Goal: Task Accomplishment & Management: Use online tool/utility

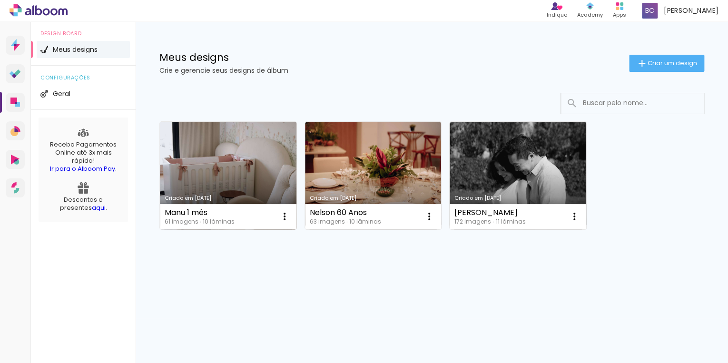
click at [228, 162] on link "Criado em [DATE]" at bounding box center [228, 176] width 137 height 108
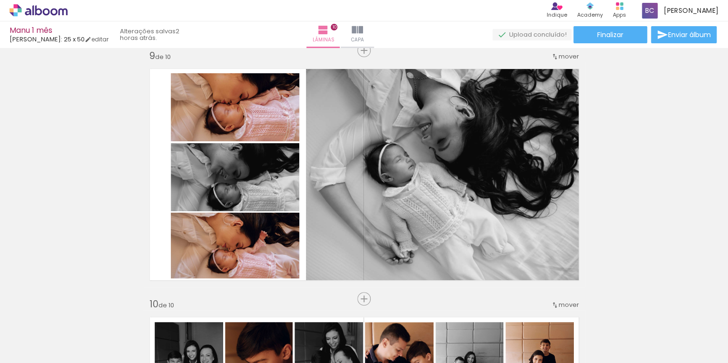
scroll to position [2019, 0]
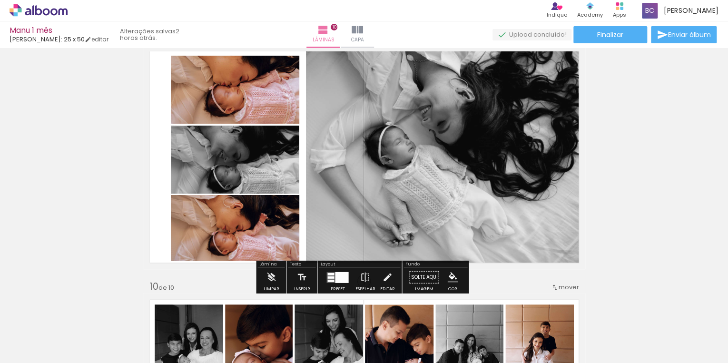
click at [246, 97] on quentale-photo at bounding box center [235, 90] width 129 height 68
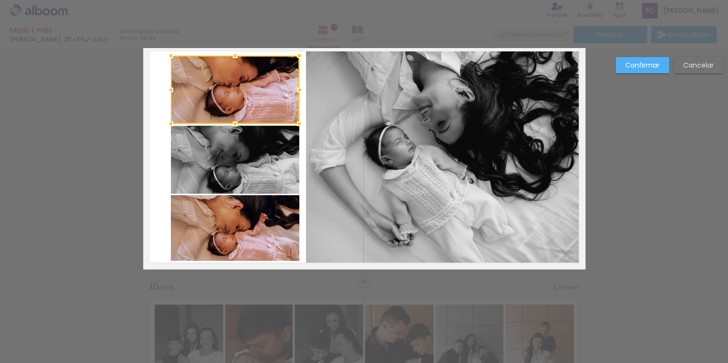
scroll to position [2000, 0]
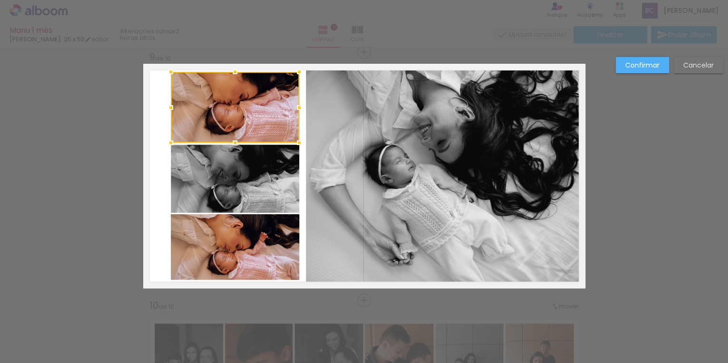
click at [234, 71] on div at bounding box center [235, 71] width 19 height 19
click at [0, 0] on slot "Confirmar" at bounding box center [0, 0] width 0 height 0
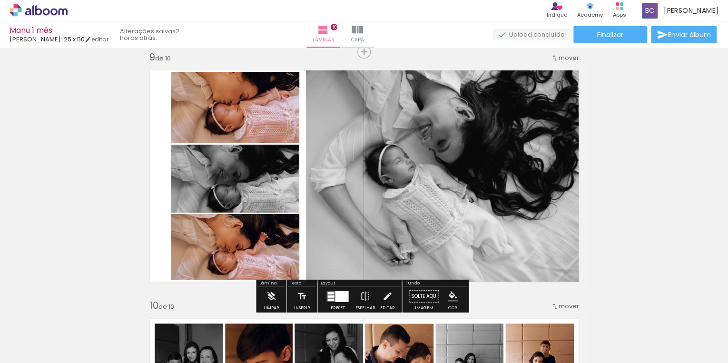
click at [415, 178] on quentale-photo at bounding box center [444, 174] width 277 height 216
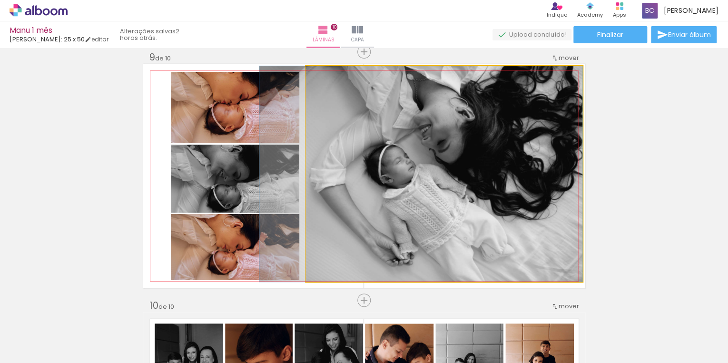
drag, startPoint x: 419, startPoint y: 175, endPoint x: 414, endPoint y: 175, distance: 5.2
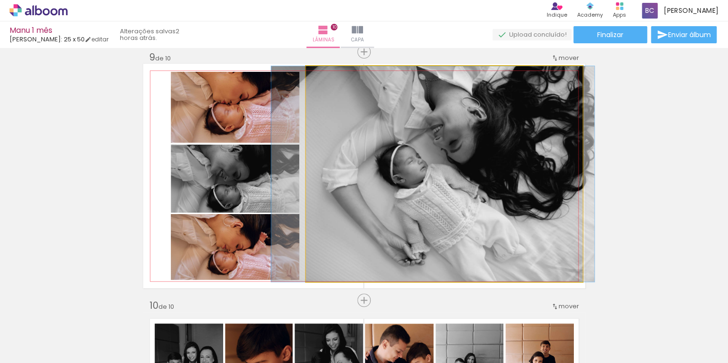
drag, startPoint x: 491, startPoint y: 198, endPoint x: 504, endPoint y: 198, distance: 12.9
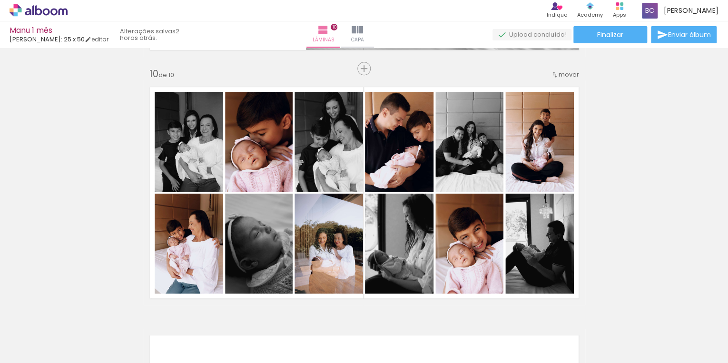
scroll to position [2228, 0]
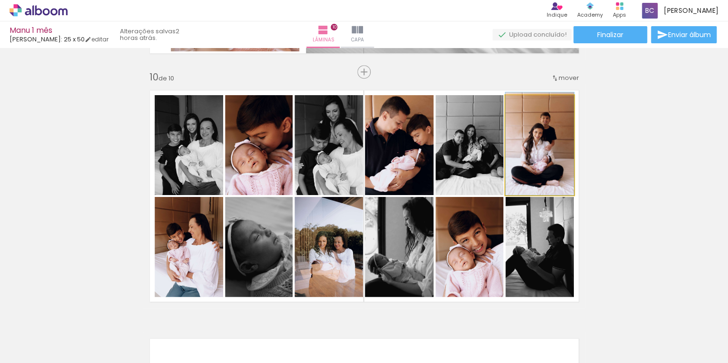
drag, startPoint x: 545, startPoint y: 167, endPoint x: 536, endPoint y: 141, distance: 27.4
click at [524, 103] on div at bounding box center [527, 105] width 9 height 9
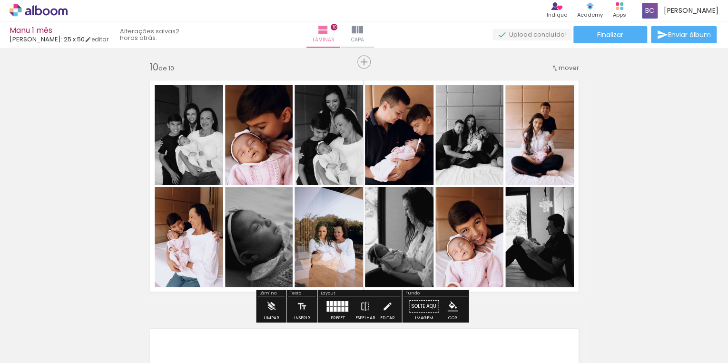
scroll to position [2266, 0]
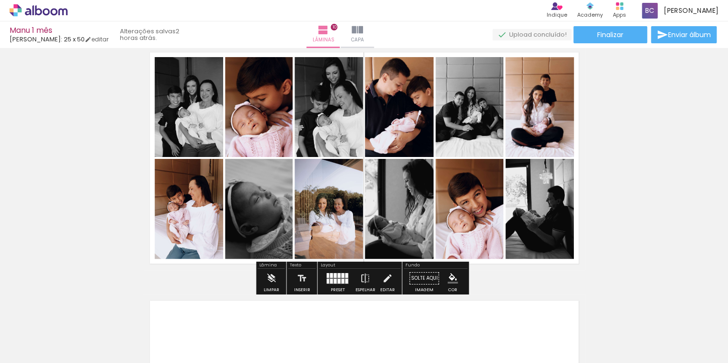
click at [341, 227] on quentale-photo at bounding box center [329, 209] width 69 height 100
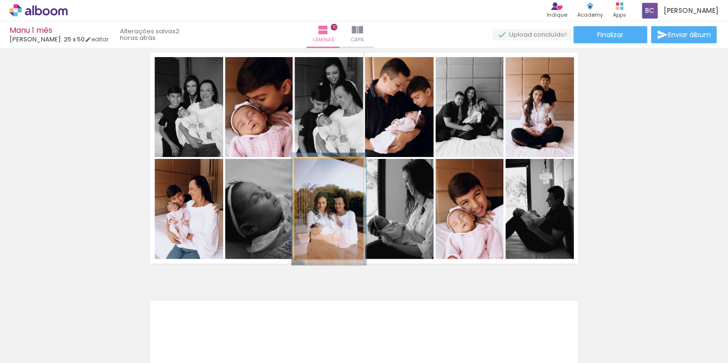
click at [316, 167] on div at bounding box center [319, 169] width 9 height 9
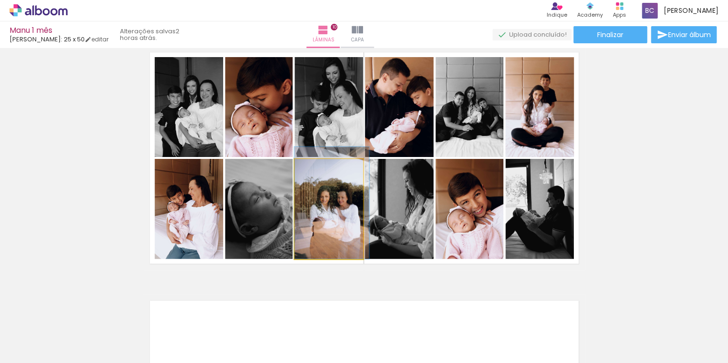
drag, startPoint x: 339, startPoint y: 226, endPoint x: 343, endPoint y: 211, distance: 15.1
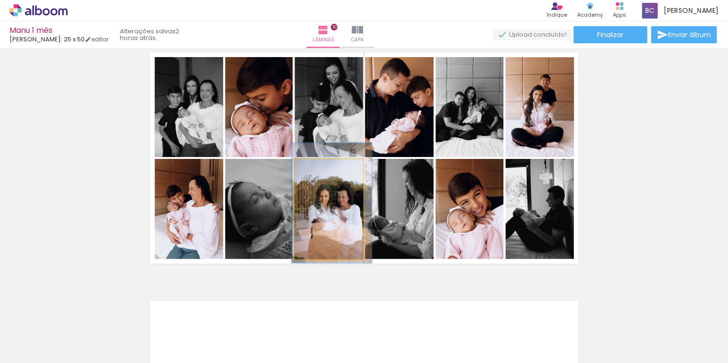
type paper-slider "116"
click at [320, 168] on div at bounding box center [322, 169] width 9 height 9
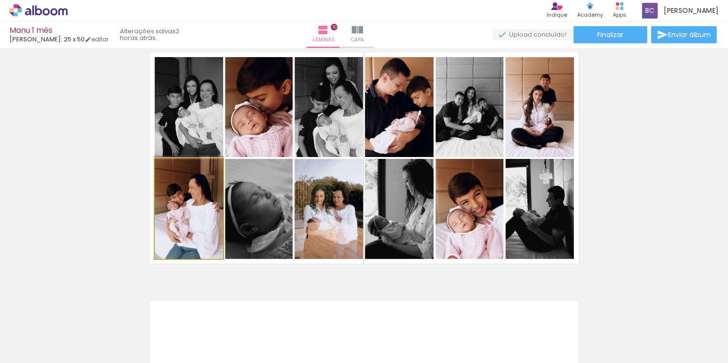
drag, startPoint x: 194, startPoint y: 225, endPoint x: 191, endPoint y: 215, distance: 9.9
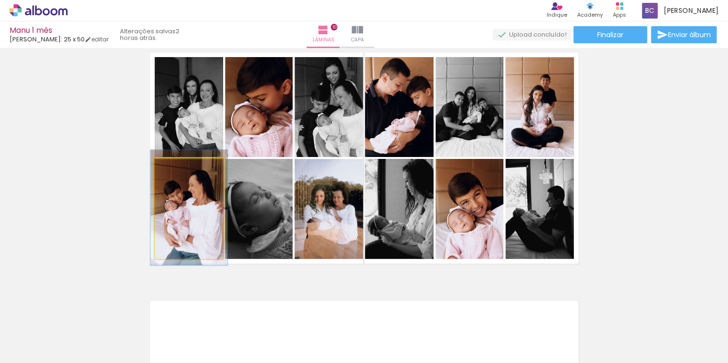
type paper-slider "111"
click at [177, 169] on div at bounding box center [180, 169] width 9 height 9
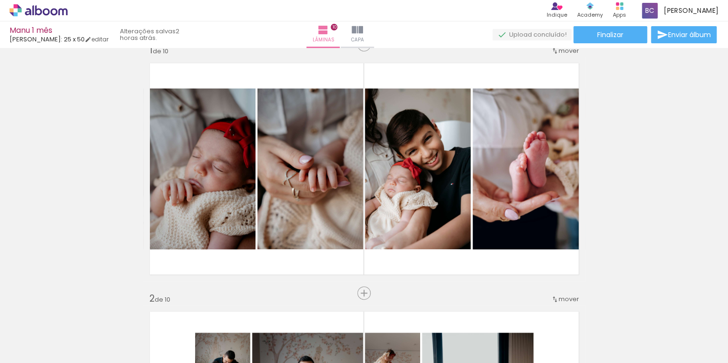
scroll to position [0, 0]
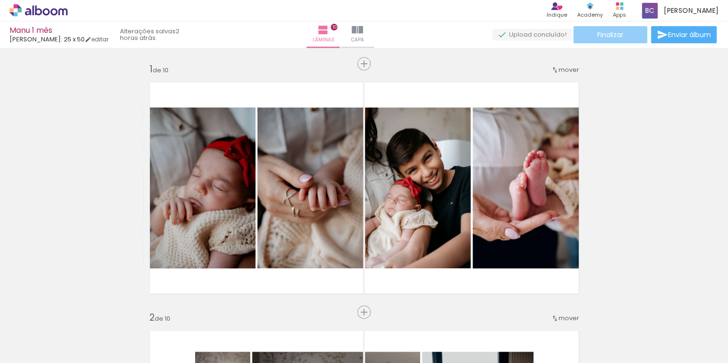
click at [620, 40] on paper-button "Finalizar" at bounding box center [611, 34] width 74 height 17
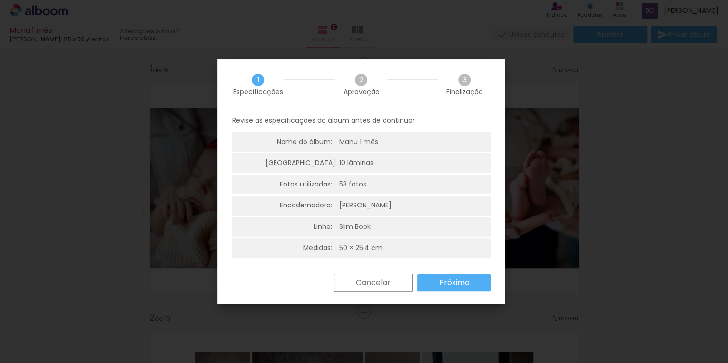
click at [484, 279] on paper-button "Próximo" at bounding box center [453, 282] width 73 height 17
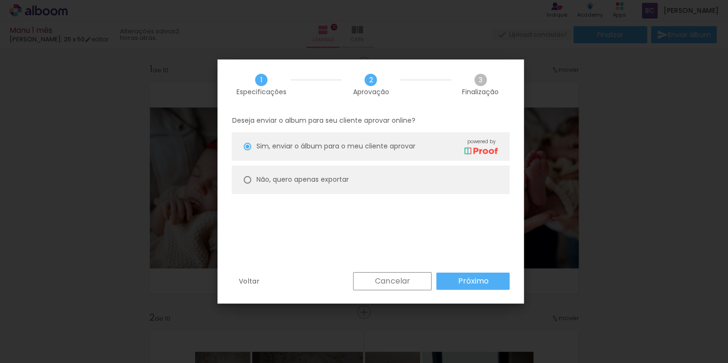
click at [0, 0] on slot "Voltar" at bounding box center [0, 0] width 0 height 0
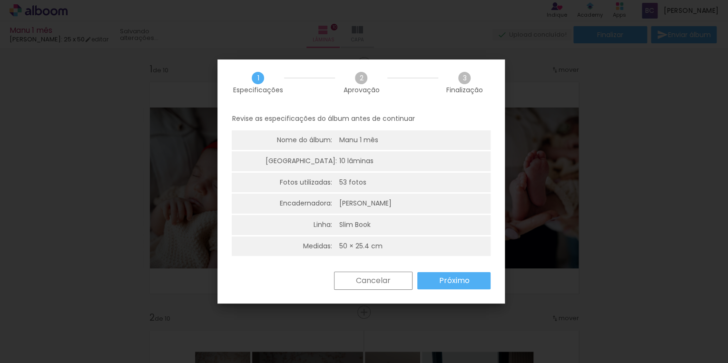
scroll to position [2, 0]
click at [0, 0] on slot "Próximo" at bounding box center [0, 0] width 0 height 0
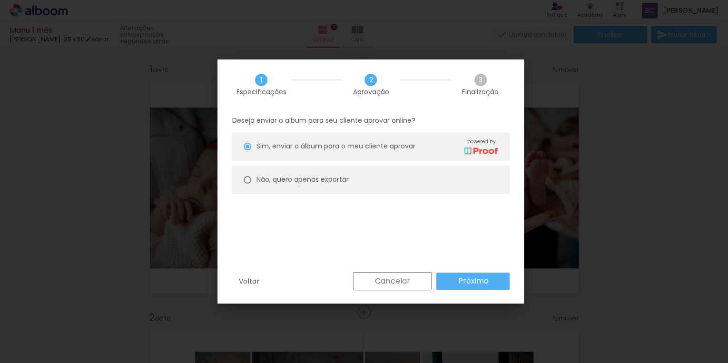
click at [0, 0] on slot "Não, quero apenas exportar" at bounding box center [0, 0] width 0 height 0
type paper-radio-button "on"
click at [453, 274] on paper-button "Próximo" at bounding box center [472, 281] width 73 height 17
type input "Alta, 300 DPI"
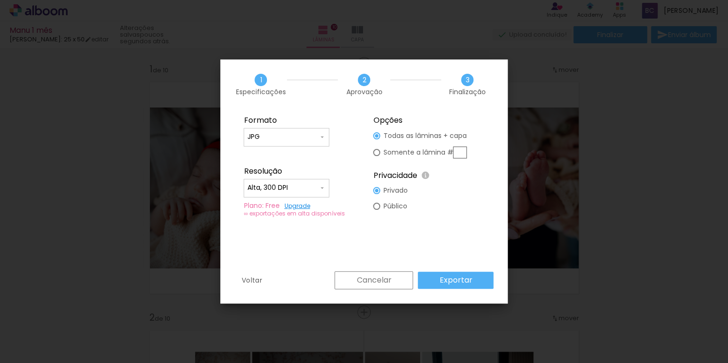
click at [319, 139] on iron-icon at bounding box center [322, 137] width 8 height 8
click at [305, 154] on paper-item "PDF" at bounding box center [287, 154] width 86 height 19
type input "PDF"
click at [0, 0] on slot "Exportar" at bounding box center [0, 0] width 0 height 0
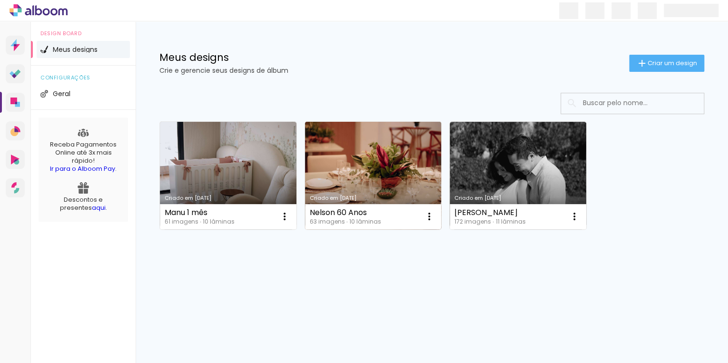
click at [343, 173] on link "Criado em [DATE]" at bounding box center [373, 176] width 137 height 108
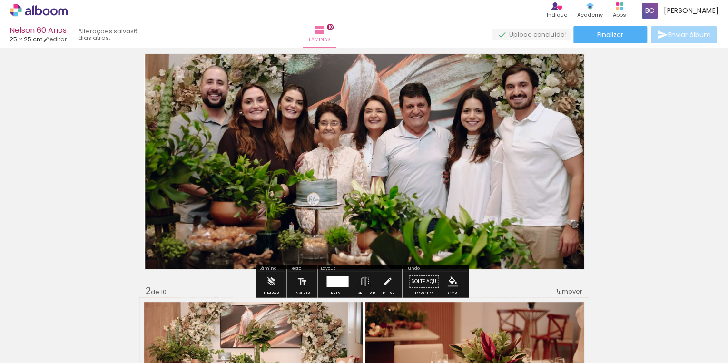
scroll to position [38, 0]
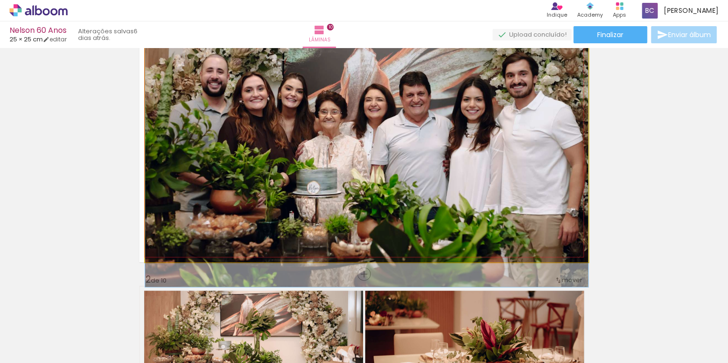
click at [235, 189] on quentale-photo at bounding box center [366, 150] width 443 height 225
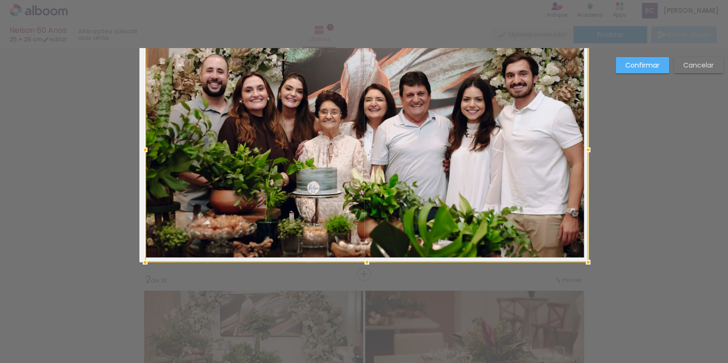
scroll to position [12, 0]
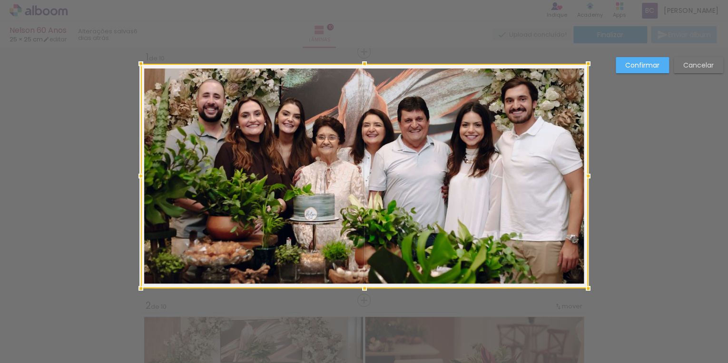
click at [139, 176] on div at bounding box center [140, 176] width 19 height 19
click at [658, 69] on paper-button "Confirmar" at bounding box center [642, 65] width 53 height 16
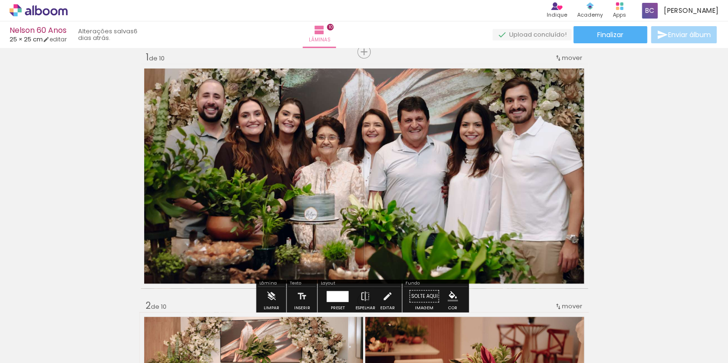
click at [489, 198] on quentale-photo at bounding box center [364, 176] width 447 height 225
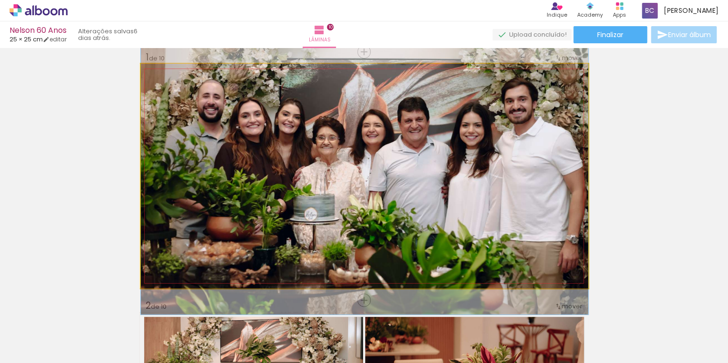
drag, startPoint x: 505, startPoint y: 196, endPoint x: 481, endPoint y: 197, distance: 24.3
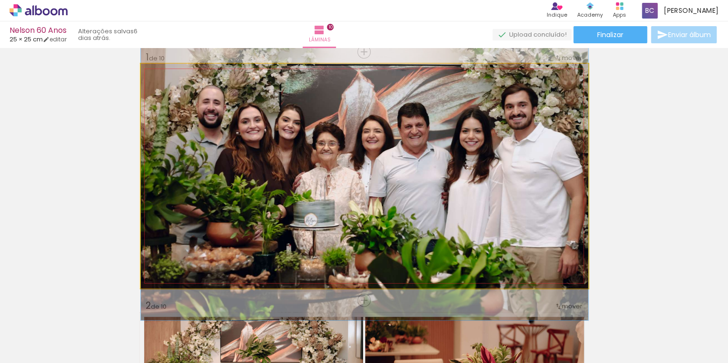
drag, startPoint x: 485, startPoint y: 185, endPoint x: 465, endPoint y: 190, distance: 20.8
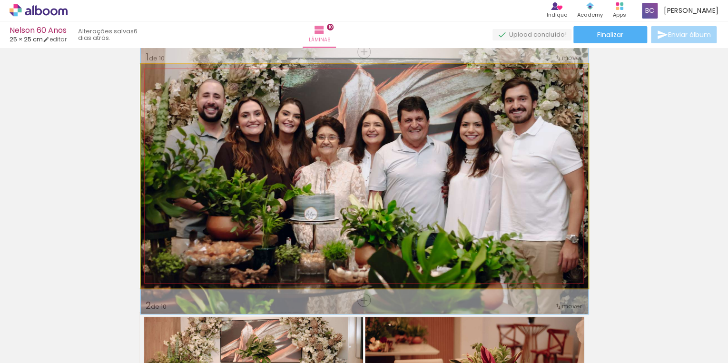
drag, startPoint x: 564, startPoint y: 214, endPoint x: 565, endPoint y: 208, distance: 6.4
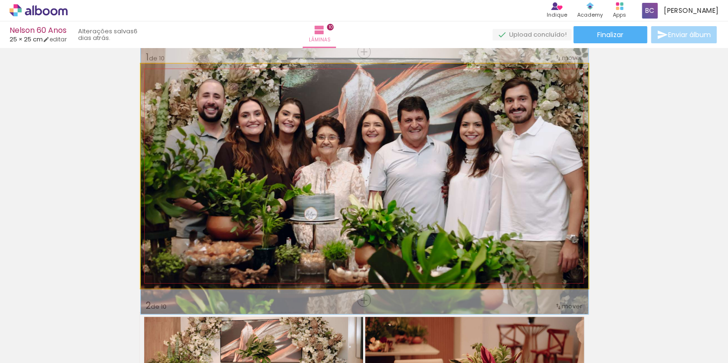
drag, startPoint x: 562, startPoint y: 189, endPoint x: 570, endPoint y: 189, distance: 8.6
click at [472, 183] on quentale-photo at bounding box center [364, 176] width 447 height 225
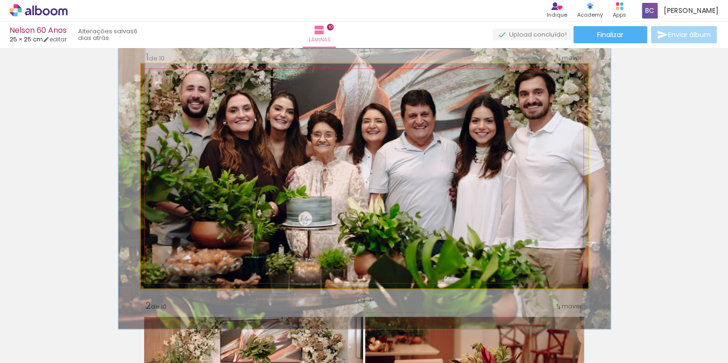
type paper-slider "110"
click at [164, 76] on div at bounding box center [166, 73] width 9 height 9
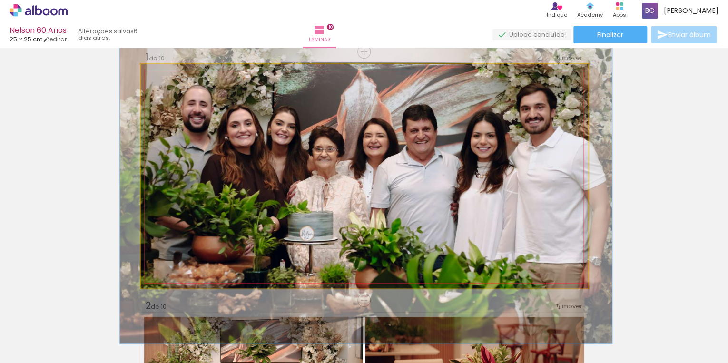
drag, startPoint x: 468, startPoint y: 150, endPoint x: 469, endPoint y: 165, distance: 14.8
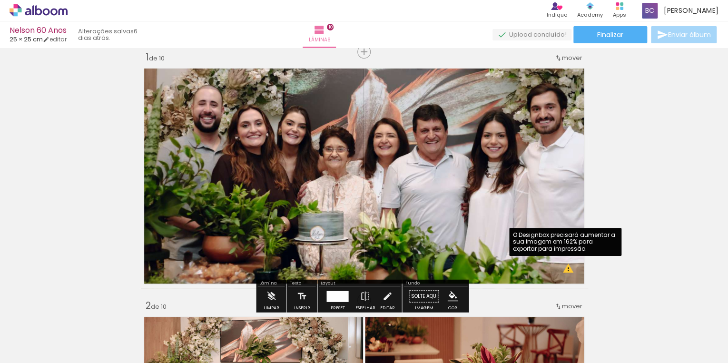
click at [569, 272] on quentale-photo at bounding box center [364, 176] width 447 height 225
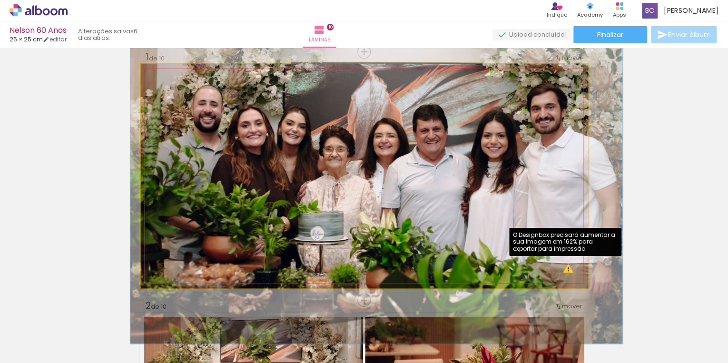
click at [527, 176] on quentale-photo at bounding box center [364, 176] width 447 height 225
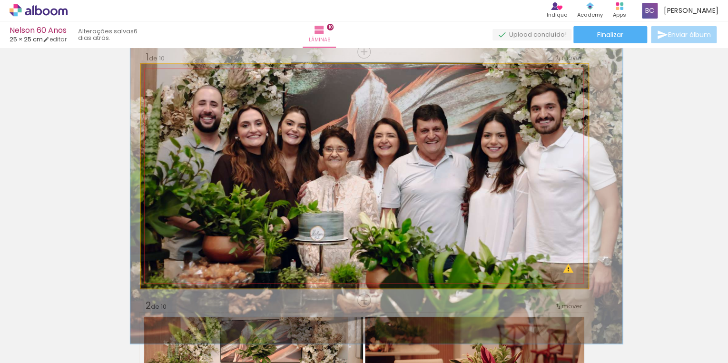
click at [527, 176] on quentale-photo at bounding box center [364, 176] width 447 height 225
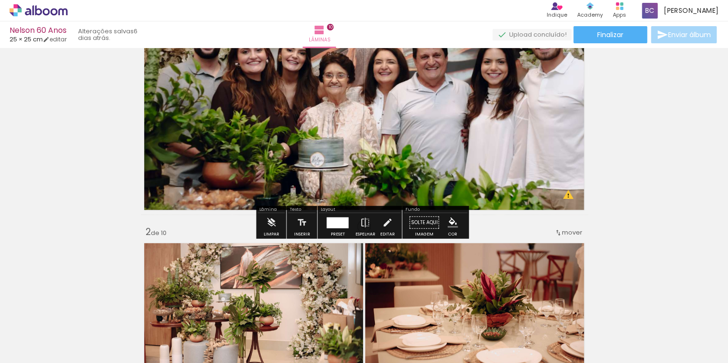
scroll to position [88, 0]
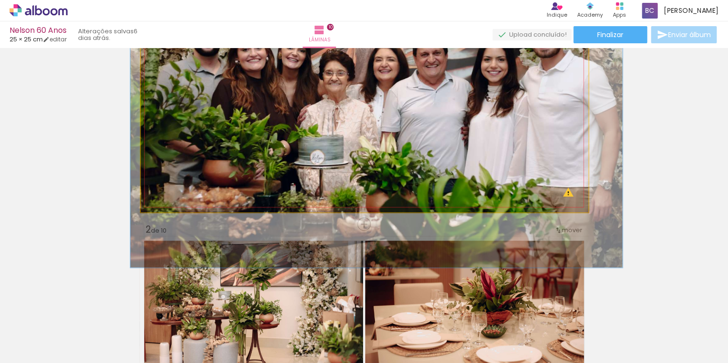
click at [564, 196] on quentale-photo at bounding box center [364, 100] width 447 height 225
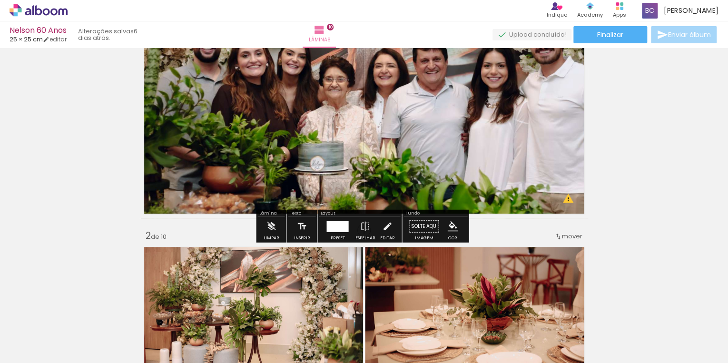
scroll to position [0, 0]
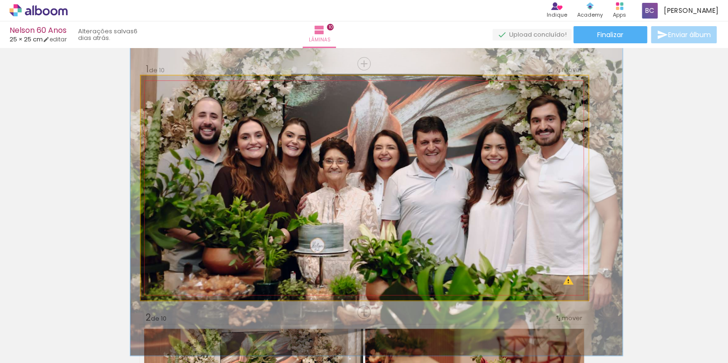
click at [543, 188] on quentale-photo at bounding box center [364, 188] width 447 height 225
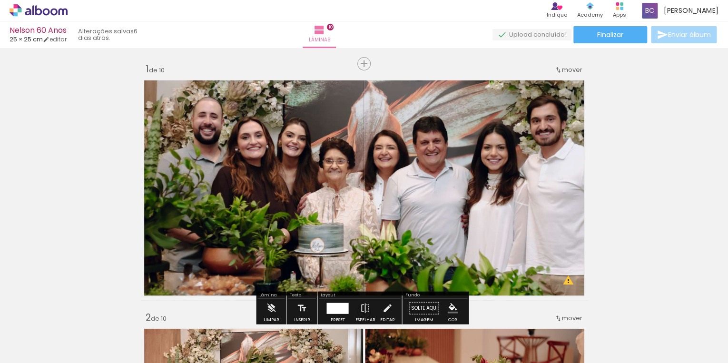
click at [543, 188] on quentale-photo at bounding box center [364, 188] width 447 height 225
click at [0, 0] on div at bounding box center [0, 0] width 0 height 0
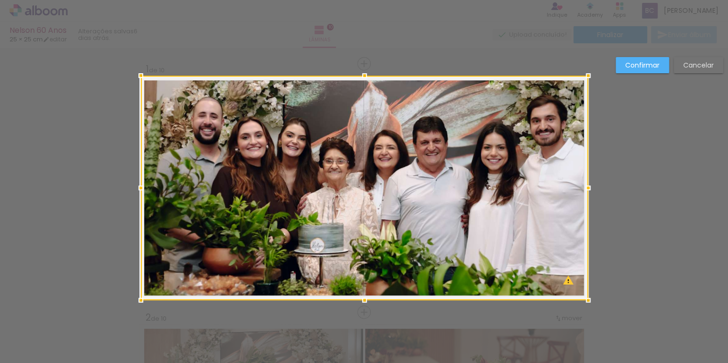
scroll to position [12, 0]
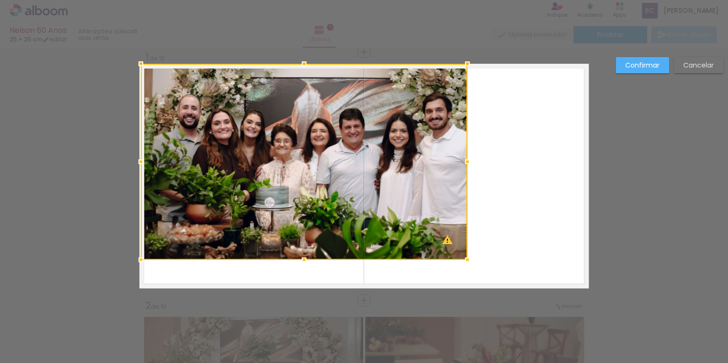
drag, startPoint x: 587, startPoint y: 288, endPoint x: 423, endPoint y: 211, distance: 181.6
click at [458, 258] on div at bounding box center [467, 259] width 19 height 19
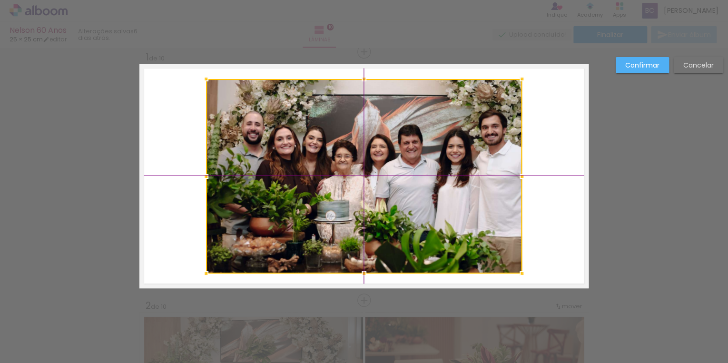
drag, startPoint x: 423, startPoint y: 211, endPoint x: 485, endPoint y: 229, distance: 65.2
click at [485, 229] on div at bounding box center [364, 176] width 316 height 195
click at [0, 0] on slot "Confirmar" at bounding box center [0, 0] width 0 height 0
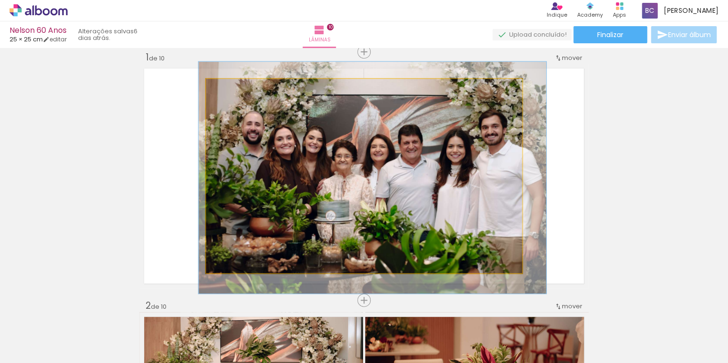
click at [476, 207] on quentale-photo at bounding box center [364, 176] width 316 height 195
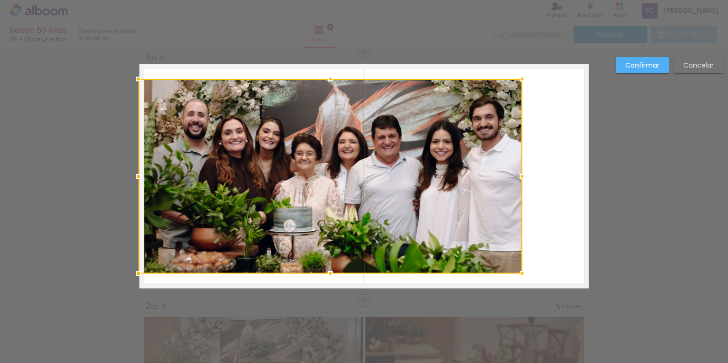
drag, startPoint x: 202, startPoint y: 175, endPoint x: 141, endPoint y: 171, distance: 61.0
click at [141, 171] on div at bounding box center [138, 176] width 19 height 19
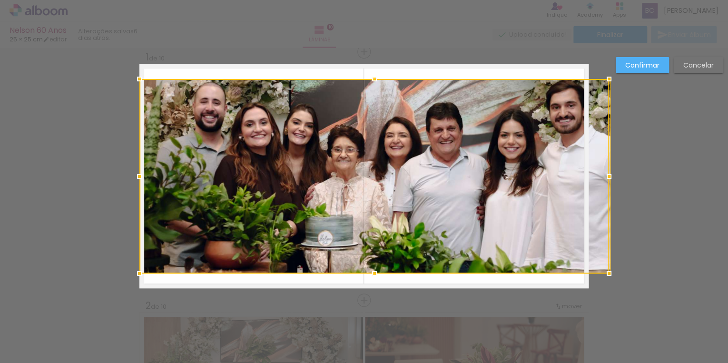
drag, startPoint x: 522, startPoint y: 178, endPoint x: 608, endPoint y: 228, distance: 99.8
click at [534, 173] on div at bounding box center [374, 176] width 470 height 195
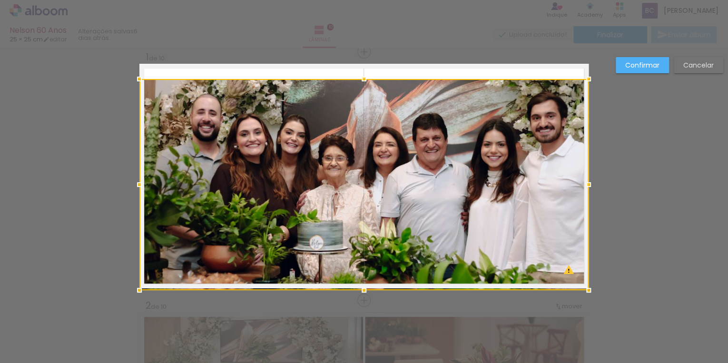
drag, startPoint x: 362, startPoint y: 271, endPoint x: 364, endPoint y: 285, distance: 13.5
click at [364, 285] on div at bounding box center [364, 290] width 19 height 19
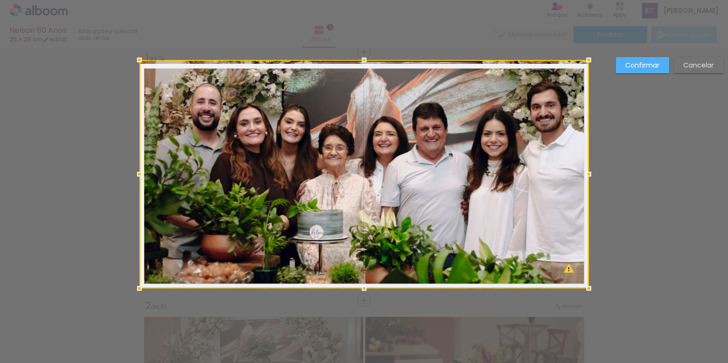
drag, startPoint x: 362, startPoint y: 79, endPoint x: 360, endPoint y: 67, distance: 12.5
click at [360, 67] on div at bounding box center [364, 59] width 19 height 19
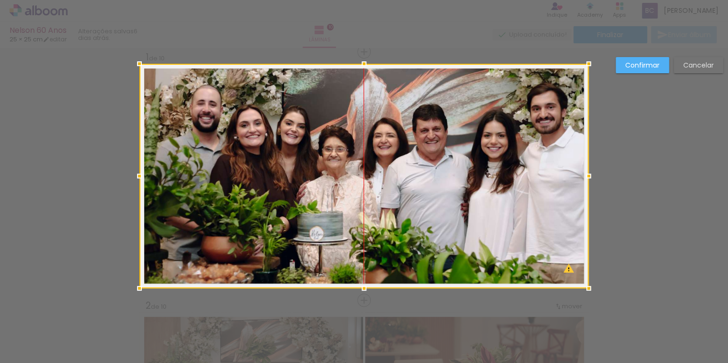
drag, startPoint x: 528, startPoint y: 149, endPoint x: 604, endPoint y: 80, distance: 102.1
click at [538, 152] on div at bounding box center [363, 176] width 449 height 225
click at [629, 70] on paper-button "Confirmar" at bounding box center [642, 65] width 53 height 16
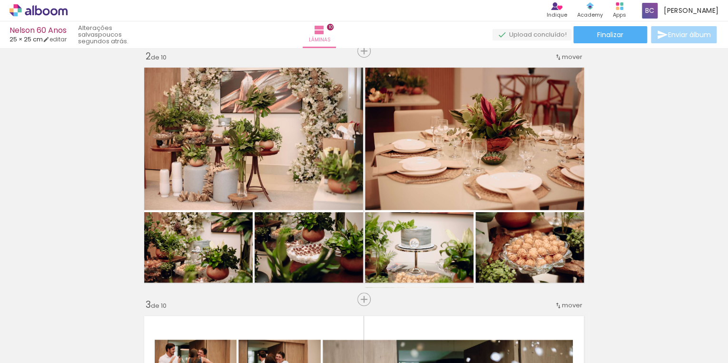
scroll to position [278, 0]
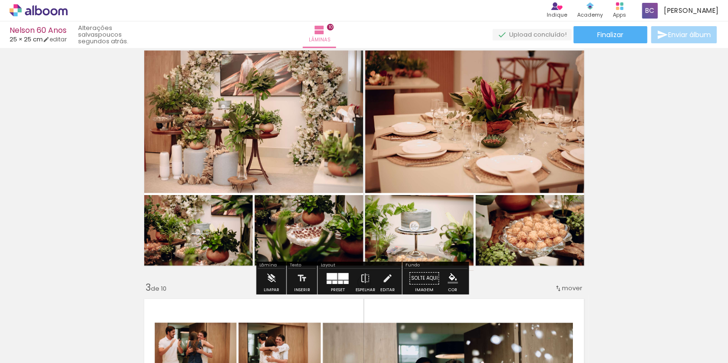
drag, startPoint x: 62, startPoint y: 40, endPoint x: 75, endPoint y: 42, distance: 12.9
click at [62, 40] on link "editar" at bounding box center [55, 39] width 24 height 8
type input "25"
type input "50"
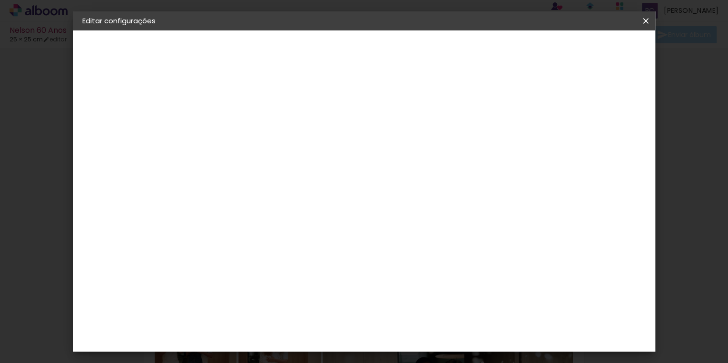
click at [142, 101] on div "2. Especificações" at bounding box center [134, 97] width 104 height 11
click at [139, 96] on div "2. Especificações" at bounding box center [134, 97] width 104 height 11
click at [136, 113] on div "Tamanho livre" at bounding box center [119, 117] width 33 height 13
click at [310, 179] on input at bounding box center [262, 181] width 96 height 12
type input "luiz"
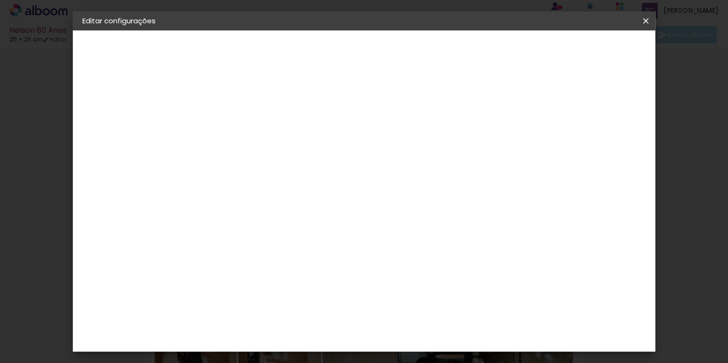
type paper-input "luiz"
click at [300, 208] on paper-item "[PERSON_NAME]" at bounding box center [255, 215] width 89 height 21
click at [396, 141] on paper-item "Tamanho Livre" at bounding box center [353, 144] width 85 height 21
click at [251, 222] on paper-item "[PERSON_NAME]" at bounding box center [255, 215] width 89 height 21
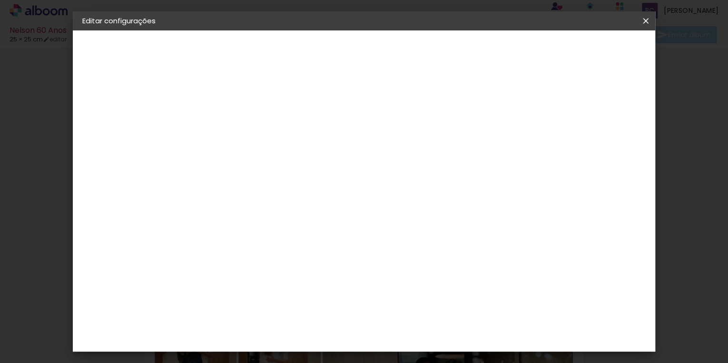
click at [251, 222] on paper-item "[PERSON_NAME]" at bounding box center [255, 215] width 89 height 21
click at [396, 54] on paper-button "Avançar" at bounding box center [372, 50] width 47 height 16
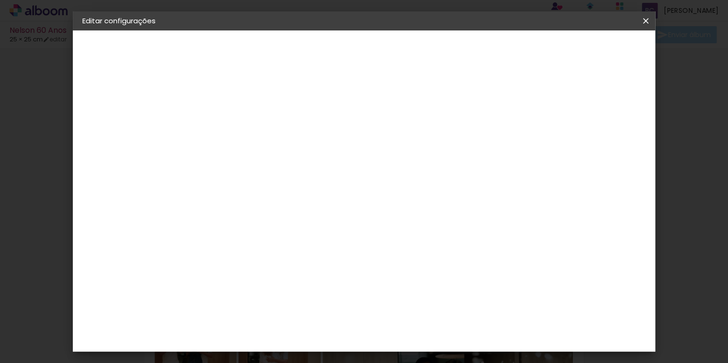
click at [275, 159] on input "text" at bounding box center [256, 165] width 37 height 15
click at [471, 175] on paper-item "Slim Book" at bounding box center [426, 177] width 190 height 19
type input "Slim Book"
click at [337, 287] on span "25 × 25 cm" at bounding box center [319, 297] width 35 height 20
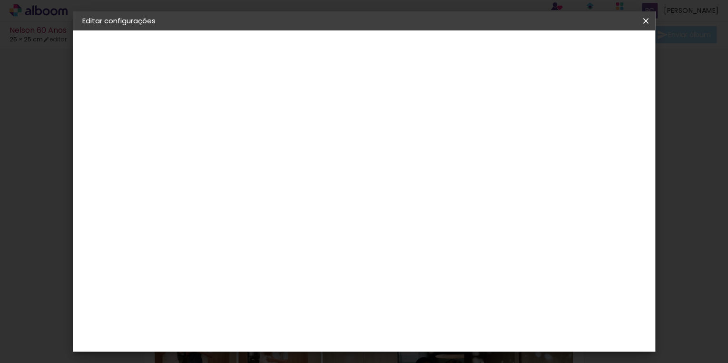
click at [0, 0] on slot "Avançar" at bounding box center [0, 0] width 0 height 0
click at [525, 52] on span "Salvar configurações" at bounding box center [490, 50] width 70 height 7
click at [535, 45] on paper-button "Salvar configurações" at bounding box center [490, 50] width 89 height 16
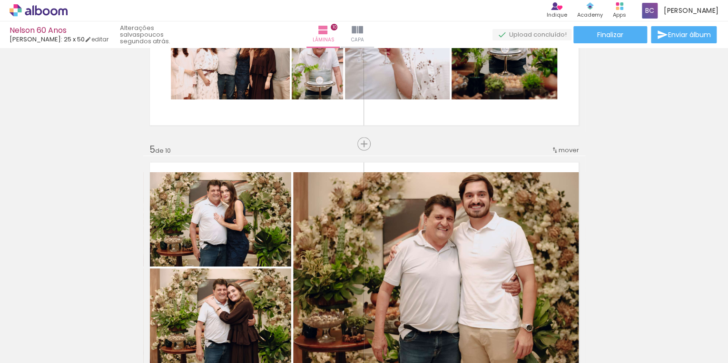
scroll to position [990, 0]
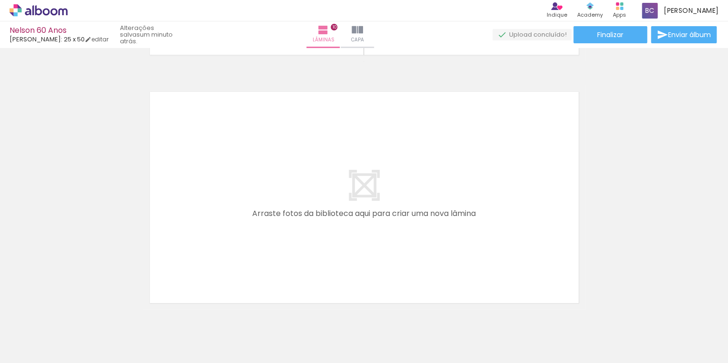
scroll to position [2247, 0]
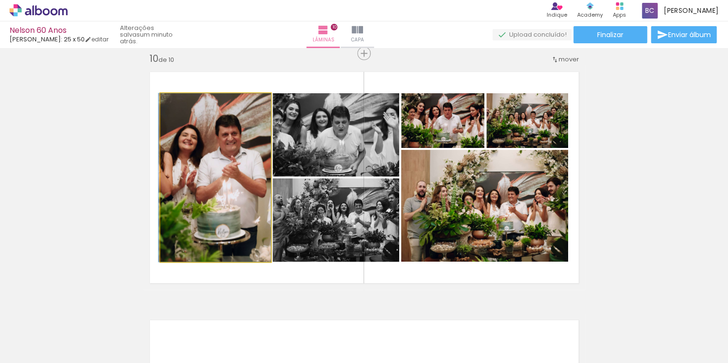
drag, startPoint x: 237, startPoint y: 189, endPoint x: 228, endPoint y: 189, distance: 8.6
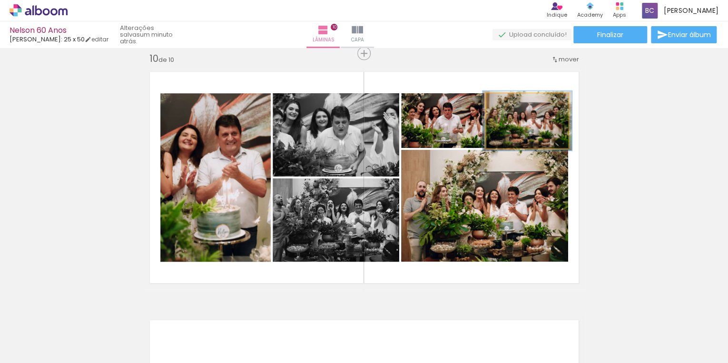
type paper-slider "109"
click at [510, 104] on div at bounding box center [511, 103] width 9 height 9
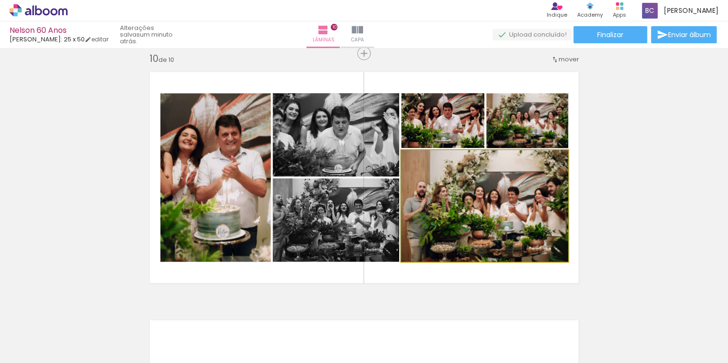
drag, startPoint x: 537, startPoint y: 231, endPoint x: 531, endPoint y: 231, distance: 5.7
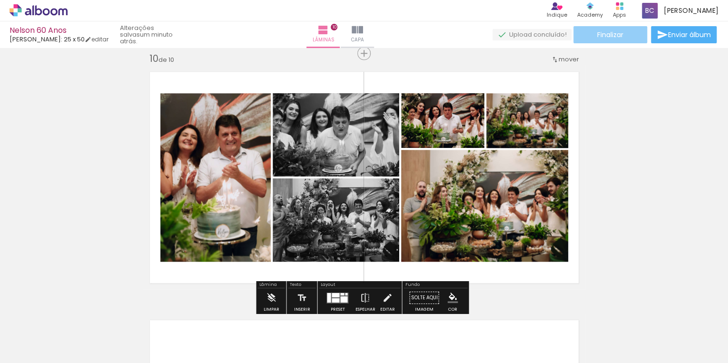
click at [604, 40] on paper-button "Finalizar" at bounding box center [611, 34] width 74 height 17
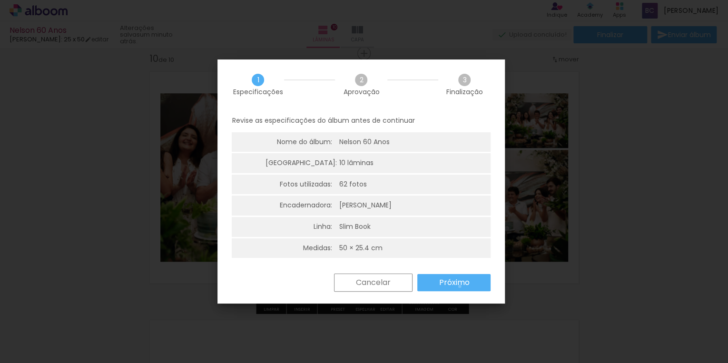
click at [0, 0] on slot "Próximo" at bounding box center [0, 0] width 0 height 0
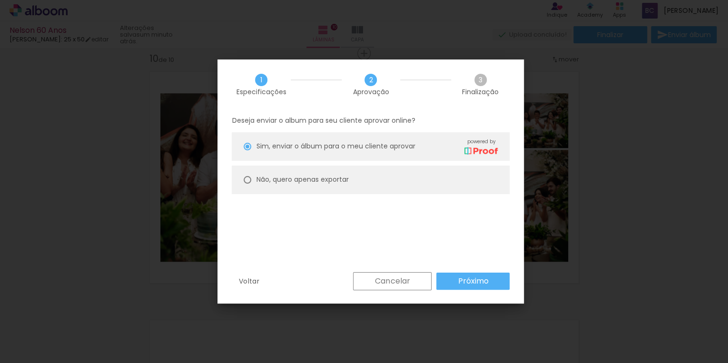
click at [0, 0] on slot "Não, quero apenas exportar" at bounding box center [0, 0] width 0 height 0
type paper-radio-button "on"
click at [492, 283] on paper-button "Próximo" at bounding box center [472, 281] width 73 height 17
type input "Alta, 300 DPI"
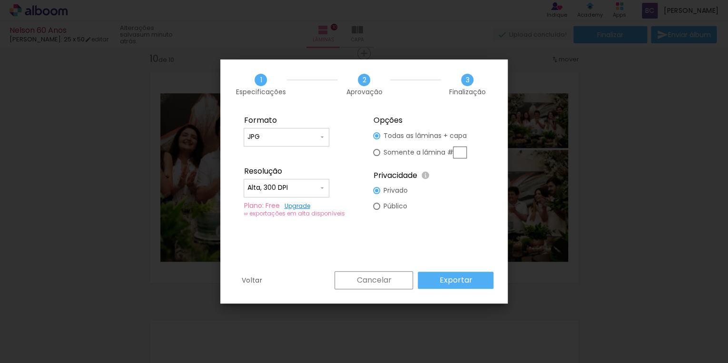
click at [318, 191] on input "Alta, 300 DPI" at bounding box center [282, 188] width 71 height 10
click at [318, 191] on paper-item "Alta, 300 DPI" at bounding box center [287, 186] width 86 height 19
click at [308, 139] on input "JPG" at bounding box center [282, 137] width 71 height 10
click at [294, 154] on paper-item "PDF" at bounding box center [287, 154] width 86 height 19
type input "PDF"
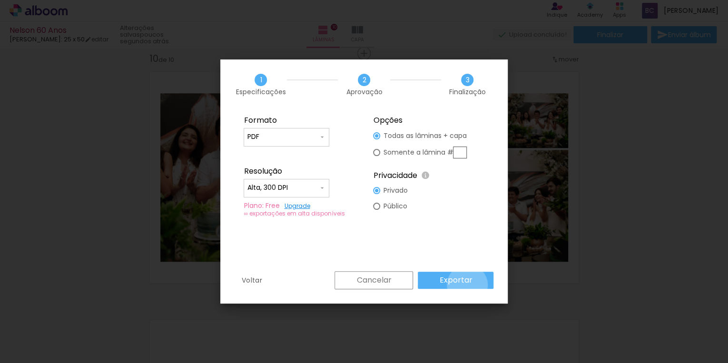
click at [0, 0] on slot "Exportar" at bounding box center [0, 0] width 0 height 0
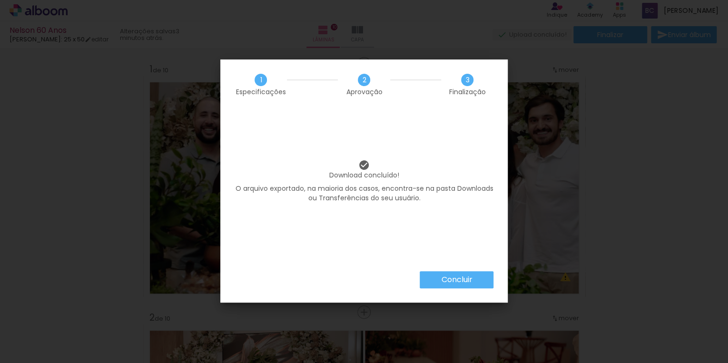
scroll to position [2247, 0]
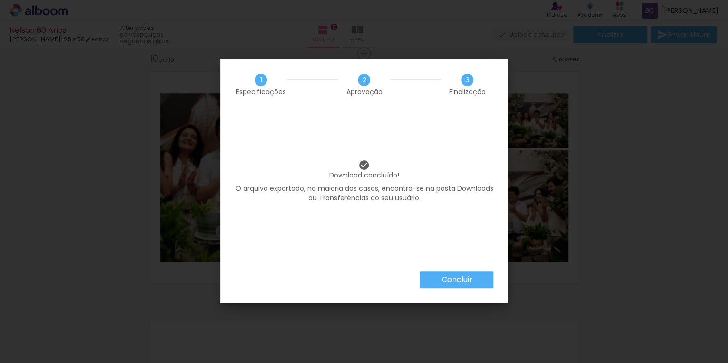
click at [474, 280] on paper-button "Concluir" at bounding box center [457, 279] width 74 height 17
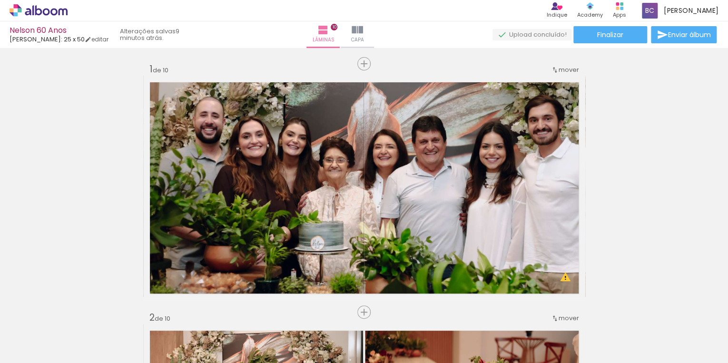
scroll to position [2247, 0]
